Goal: Task Accomplishment & Management: Manage account settings

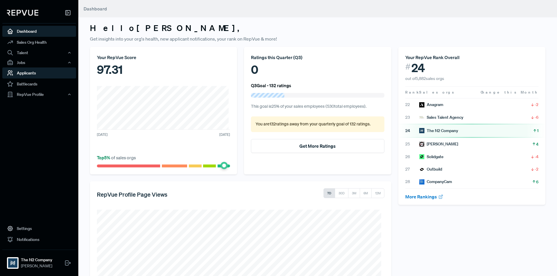
click at [37, 72] on link "Applicants" at bounding box center [39, 73] width 74 height 11
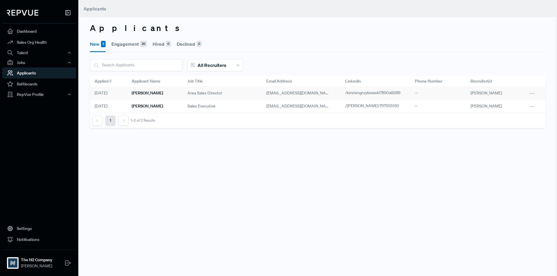
click at [230, 93] on div "Area Sales Director" at bounding box center [222, 93] width 79 height 13
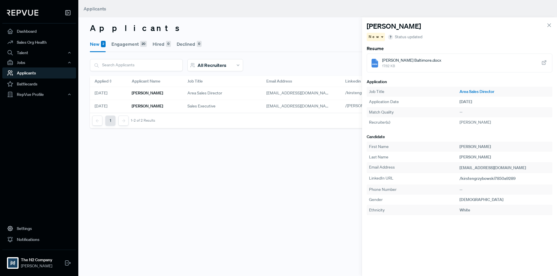
click at [379, 37] on div "New" at bounding box center [375, 37] width 18 height 8
click at [377, 50] on div "Engagement" at bounding box center [394, 47] width 56 height 10
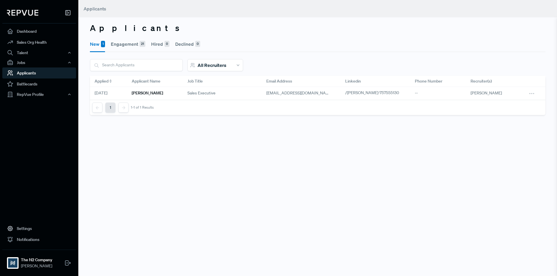
click at [132, 43] on button "Engagement 21" at bounding box center [128, 44] width 34 height 16
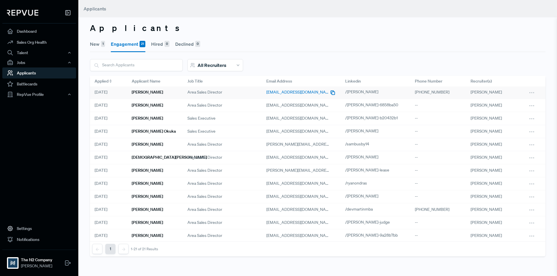
scroll to position [123, 0]
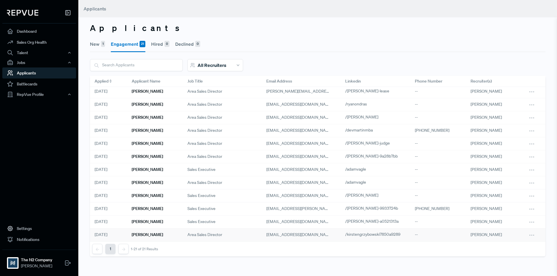
click at [239, 230] on div "Area Sales Director" at bounding box center [222, 235] width 79 height 13
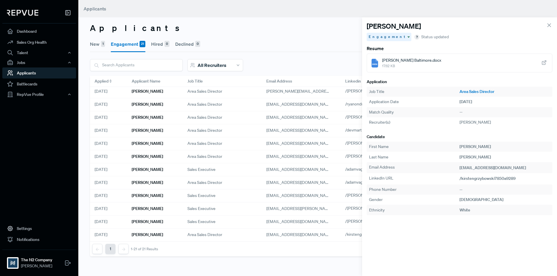
click at [544, 60] on icon at bounding box center [543, 63] width 6 height 6
click at [441, 61] on span "Kirsten Grzybowski Baltimore.docx" at bounding box center [411, 60] width 59 height 6
click at [548, 26] on use at bounding box center [548, 25] width 3 height 3
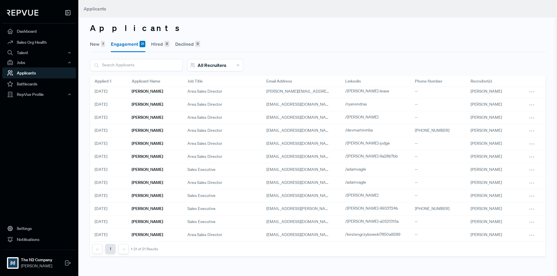
click at [94, 43] on button "New 1" at bounding box center [97, 44] width 15 height 16
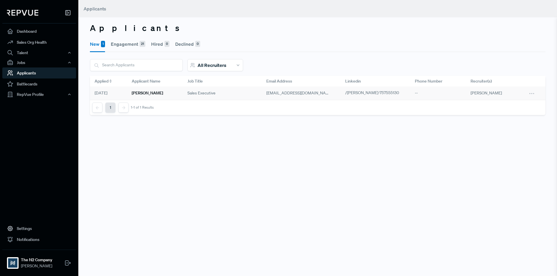
click at [220, 92] on div "Sales Executive" at bounding box center [222, 93] width 79 height 13
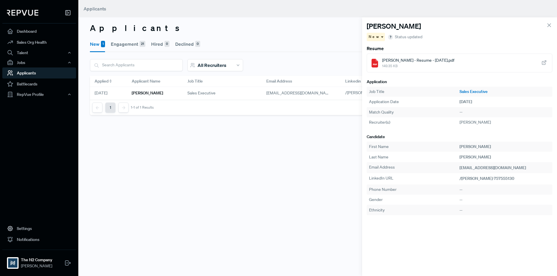
click at [412, 65] on span "149.35 KB" at bounding box center [418, 65] width 72 height 5
click at [379, 36] on div "New" at bounding box center [375, 37] width 18 height 8
click at [378, 47] on span "Engagement" at bounding box center [382, 47] width 23 height 5
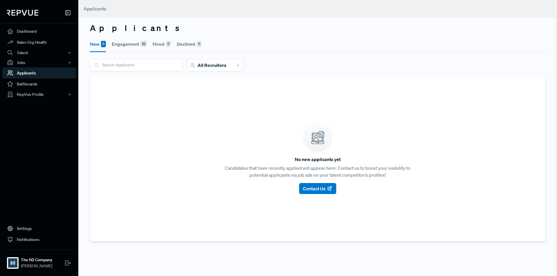
click at [126, 42] on button "Engagement 22" at bounding box center [129, 44] width 35 height 16
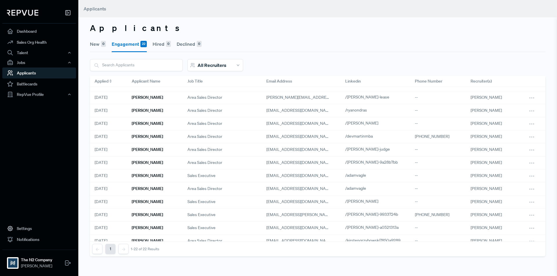
scroll to position [137, 0]
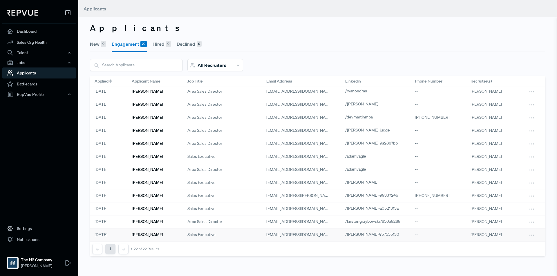
click at [238, 229] on div "Sales Executive" at bounding box center [222, 235] width 79 height 13
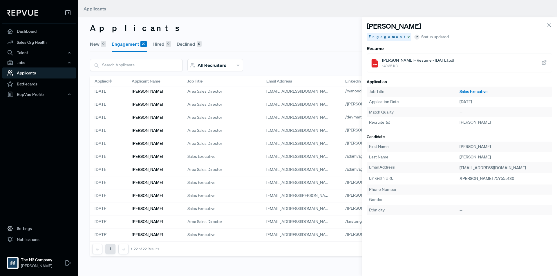
click at [538, 63] on div "[PERSON_NAME] - Resume - [DATE].pdf 149.35 KB" at bounding box center [459, 63] width 186 height 19
